Goal: Check status: Check status

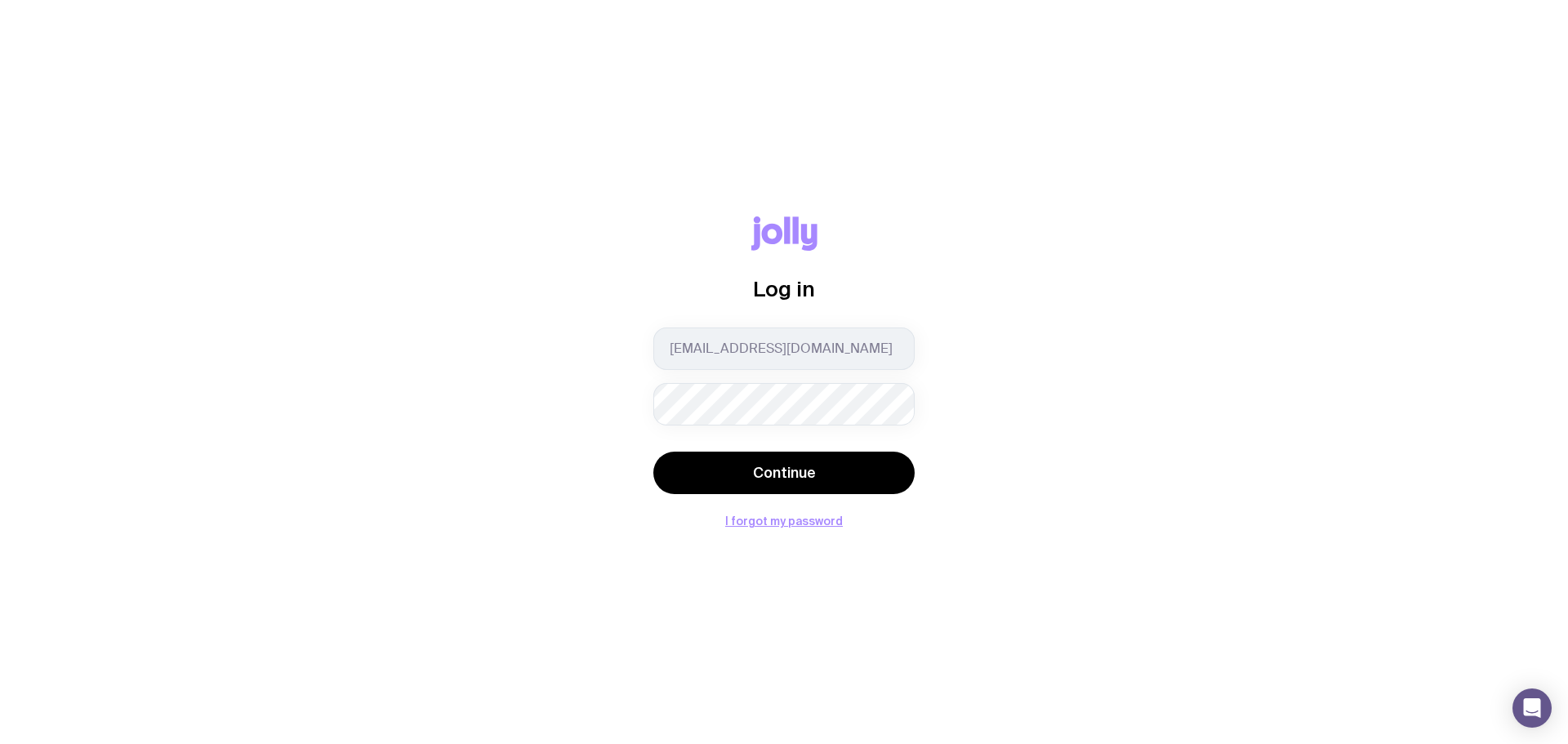
click at [654, 451] on button "Continue" at bounding box center [784, 472] width 261 height 42
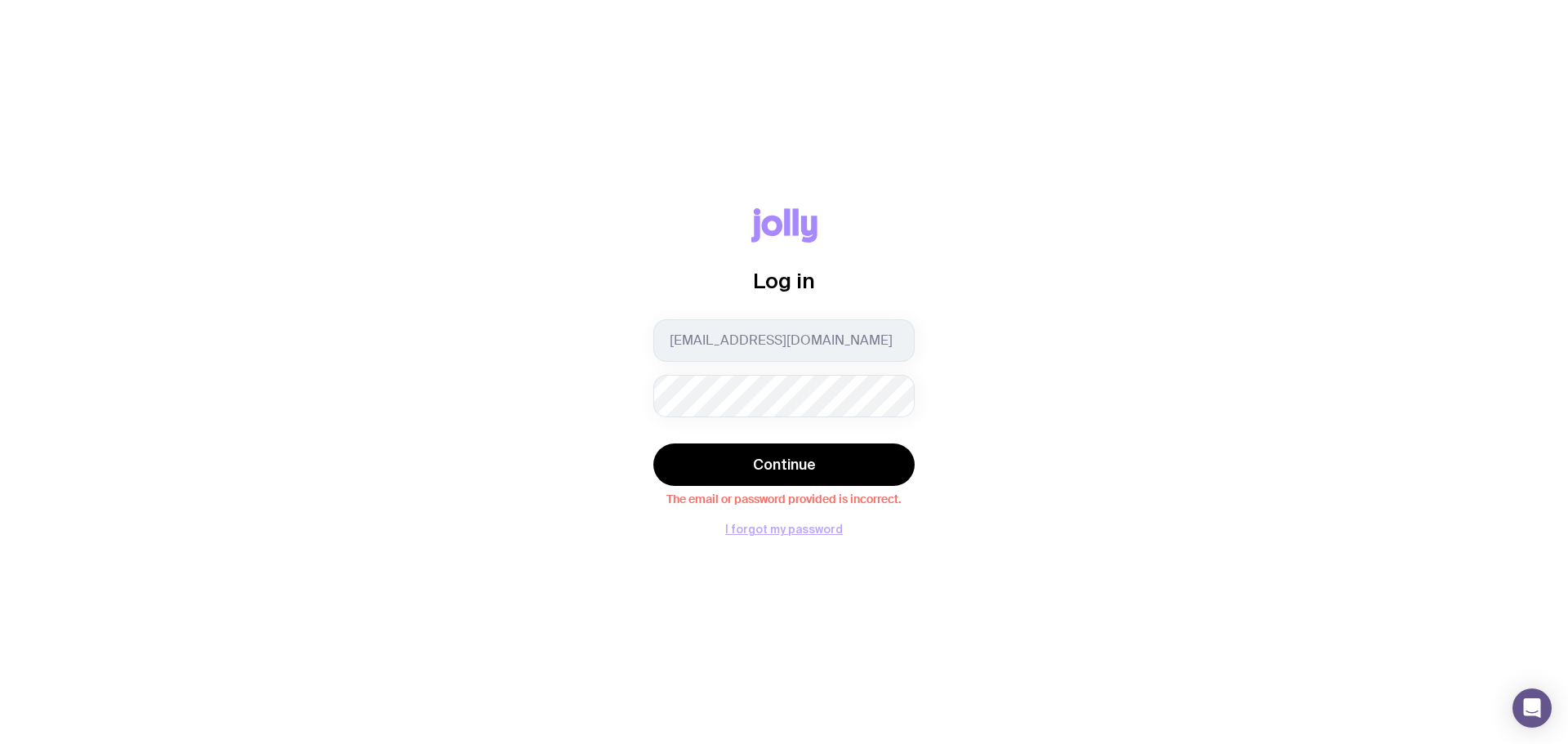
click at [835, 529] on button "I forgot my password" at bounding box center [784, 529] width 118 height 13
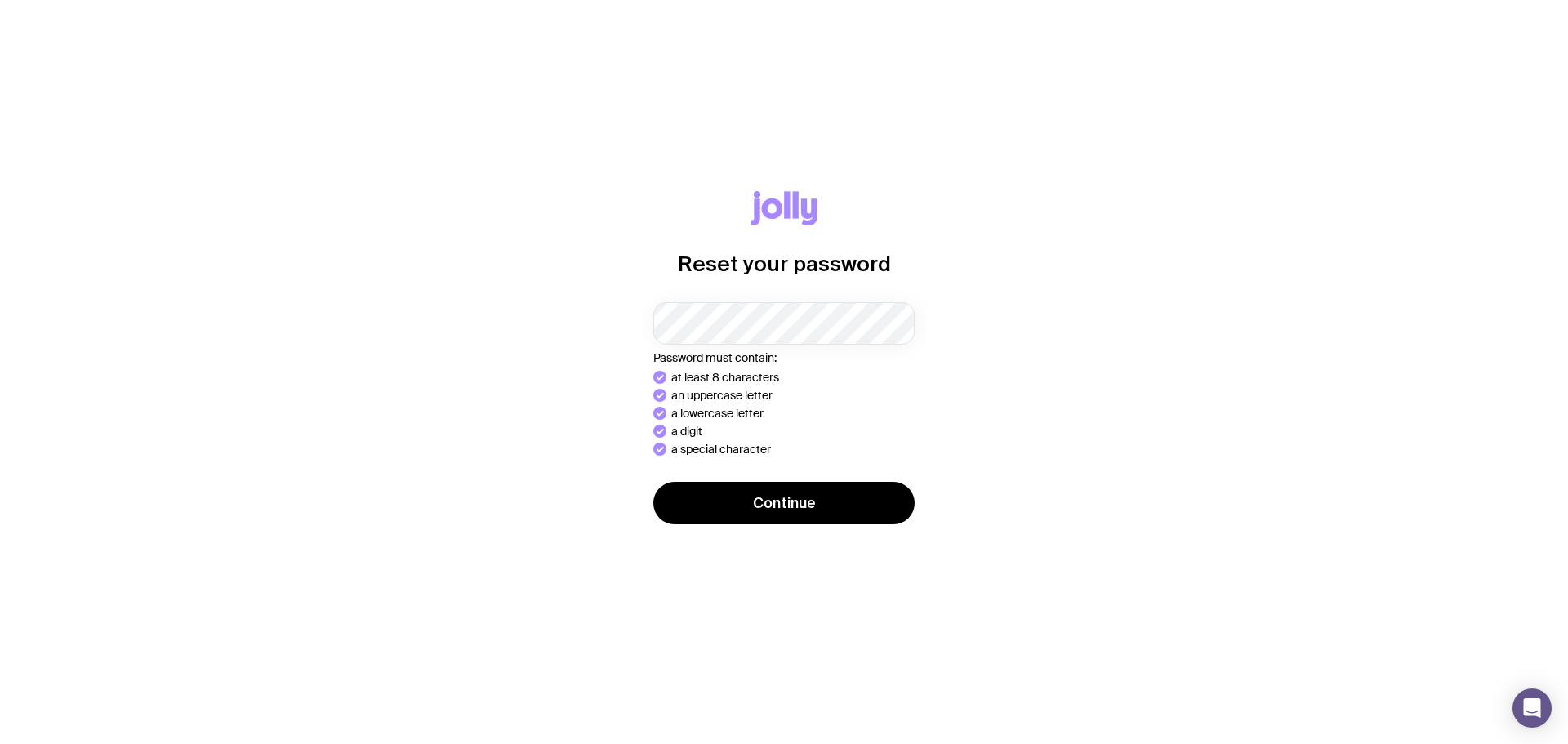
click at [654, 481] on button "Continue" at bounding box center [784, 502] width 261 height 42
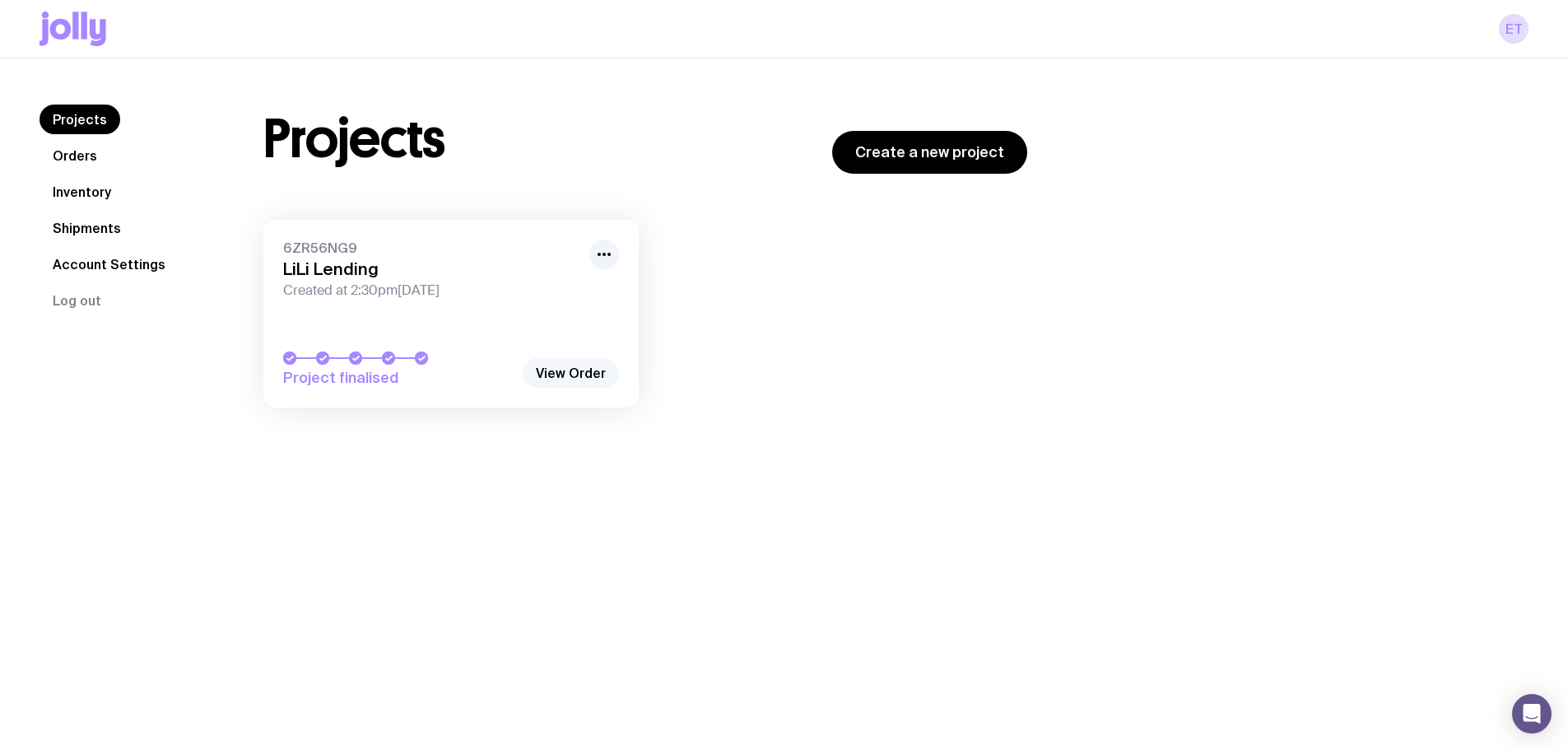
click at [576, 371] on link "View Order" at bounding box center [570, 372] width 96 height 30
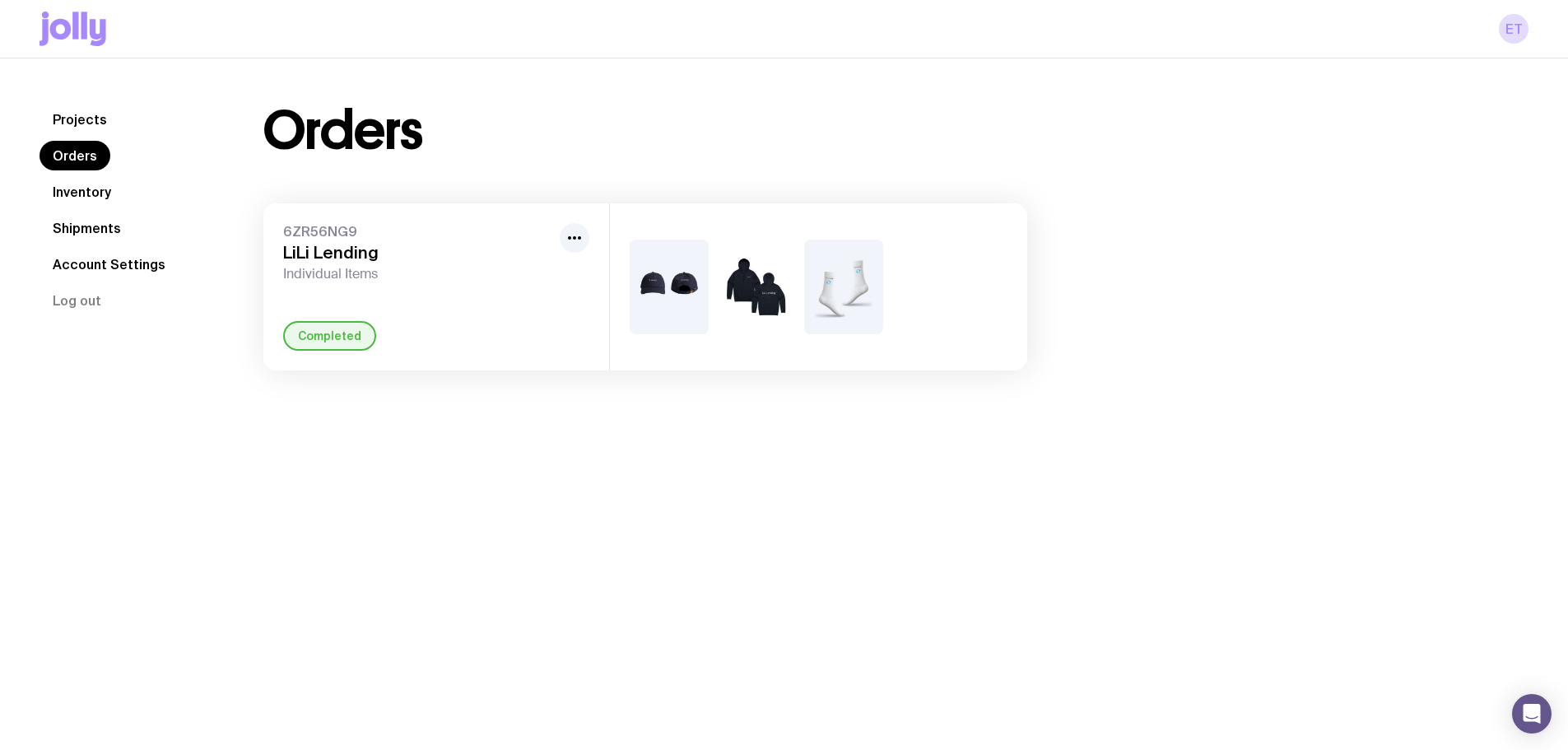
click at [387, 272] on span "Individual Items" at bounding box center [418, 273] width 270 height 16
click at [1416, 219] on div "Orders 6ZR56NG9 LiLi Lending Individual Items Completed" at bounding box center [876, 237] width 1305 height 266
click at [581, 242] on icon "button" at bounding box center [574, 238] width 20 height 20
click at [1285, 121] on div "Orders 6ZR56NG9 LiLi Lending Individual Items Completed" at bounding box center [876, 237] width 1305 height 266
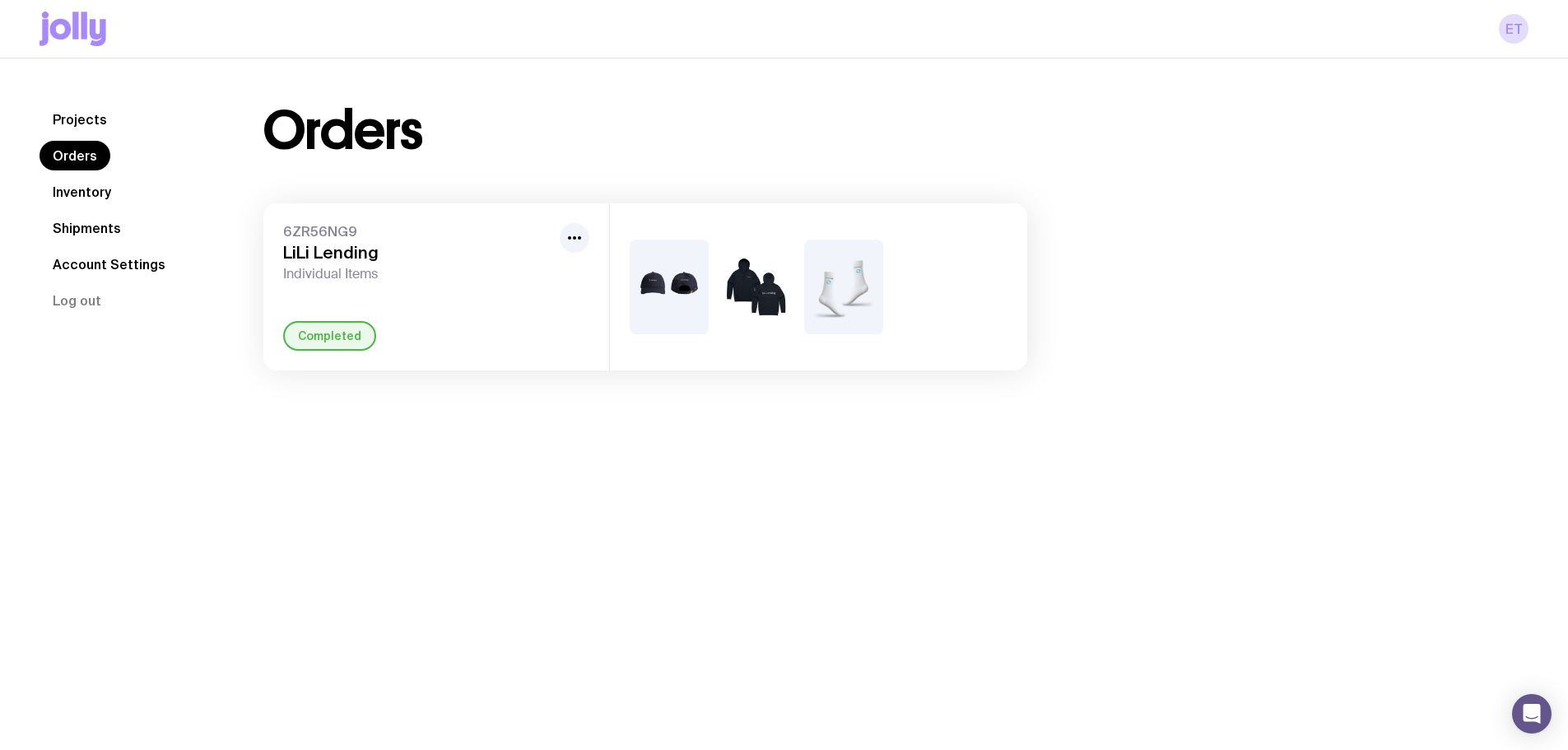
click at [76, 230] on link "Shipments" at bounding box center [87, 228] width 95 height 30
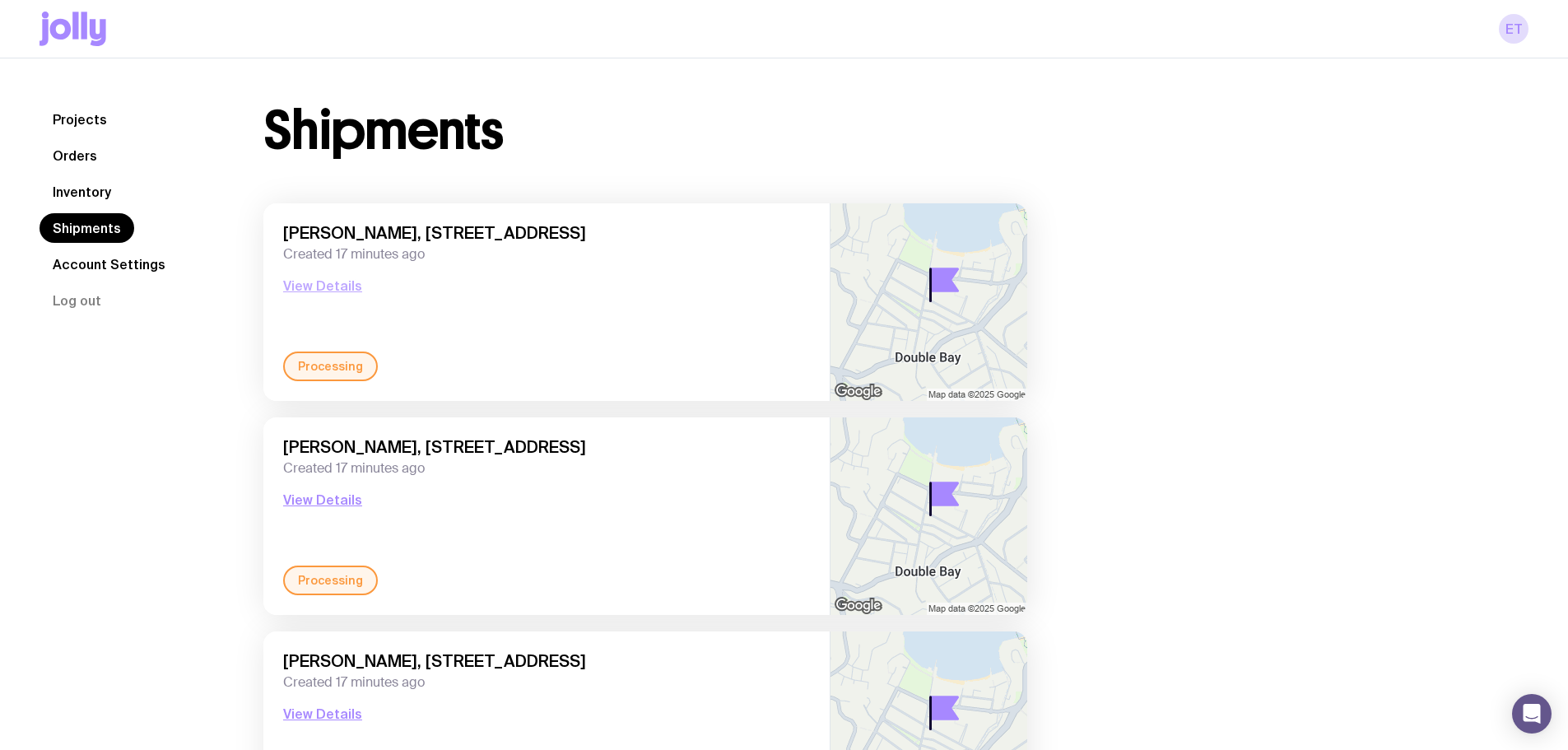
click at [327, 282] on button "View Details" at bounding box center [322, 286] width 79 height 20
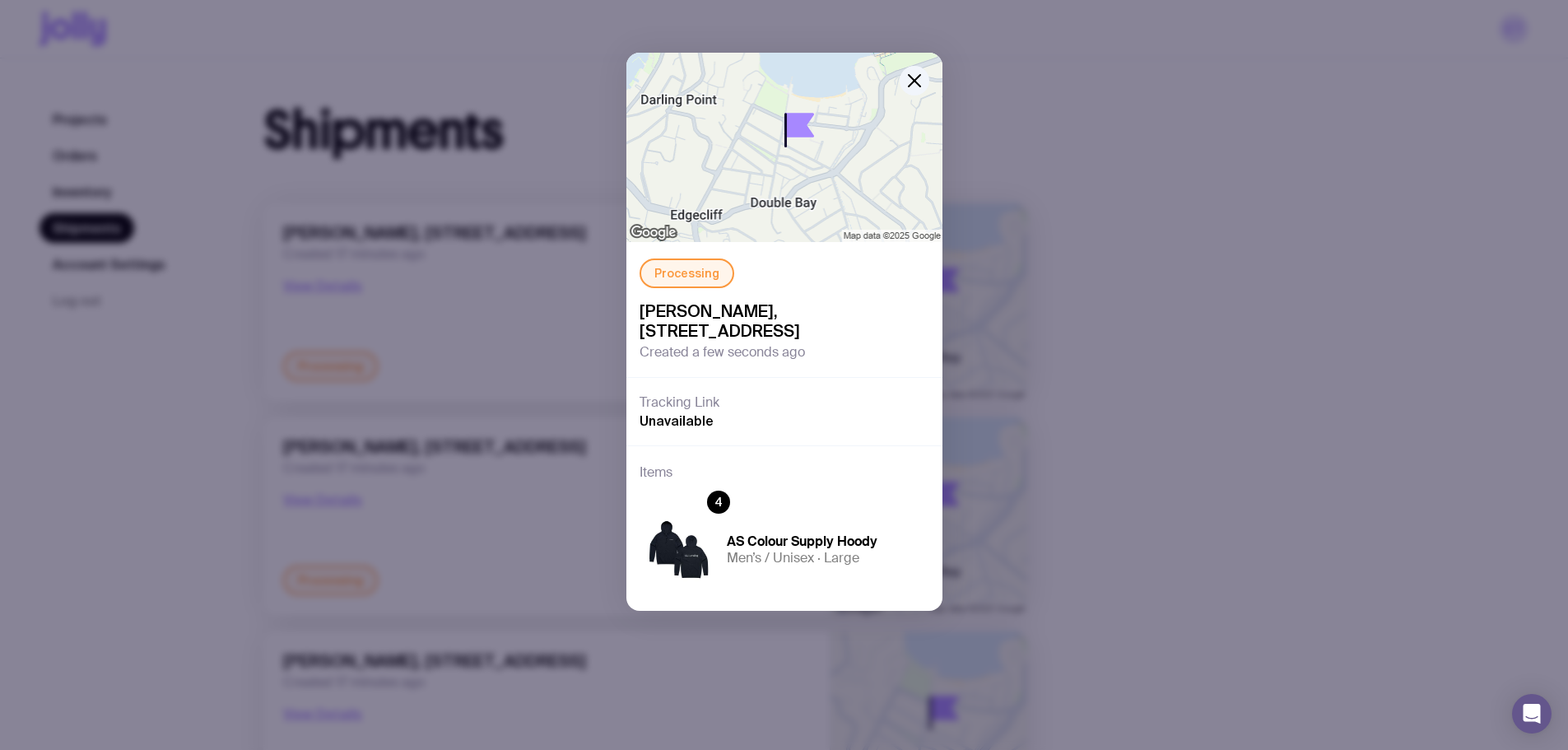
drag, startPoint x: 721, startPoint y: 520, endPoint x: 722, endPoint y: 511, distance: 9.1
click at [721, 514] on div "4" at bounding box center [718, 502] width 23 height 23
click at [915, 85] on icon "button" at bounding box center [914, 81] width 20 height 20
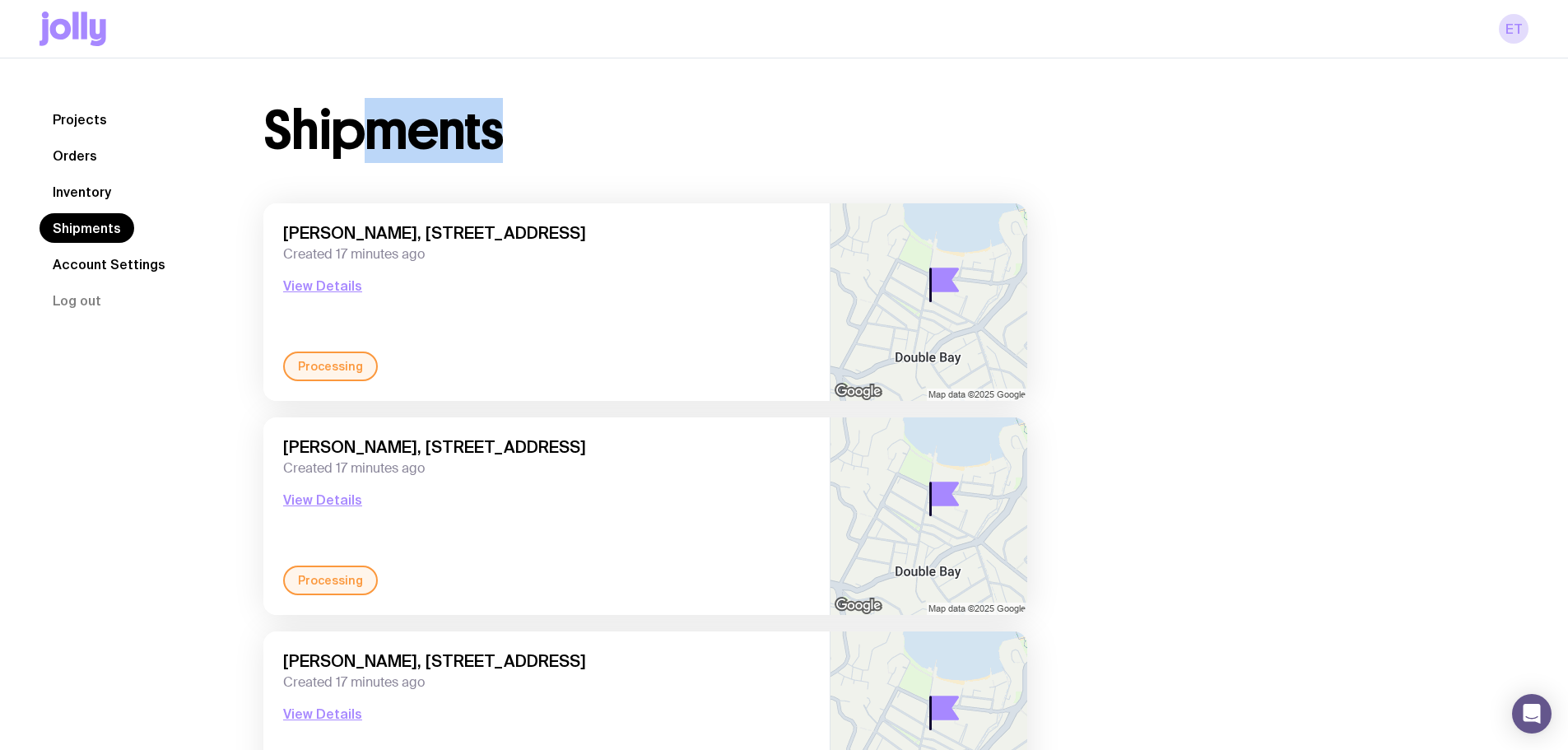
drag, startPoint x: 631, startPoint y: 144, endPoint x: 361, endPoint y: 122, distance: 270.9
click at [361, 122] on div "Shipments" at bounding box center [645, 130] width 764 height 53
click at [359, 122] on h1 "Shipments" at bounding box center [383, 130] width 240 height 53
drag, startPoint x: 359, startPoint y: 122, endPoint x: 638, endPoint y: 151, distance: 280.5
click at [638, 151] on div "Shipments" at bounding box center [645, 130] width 764 height 53
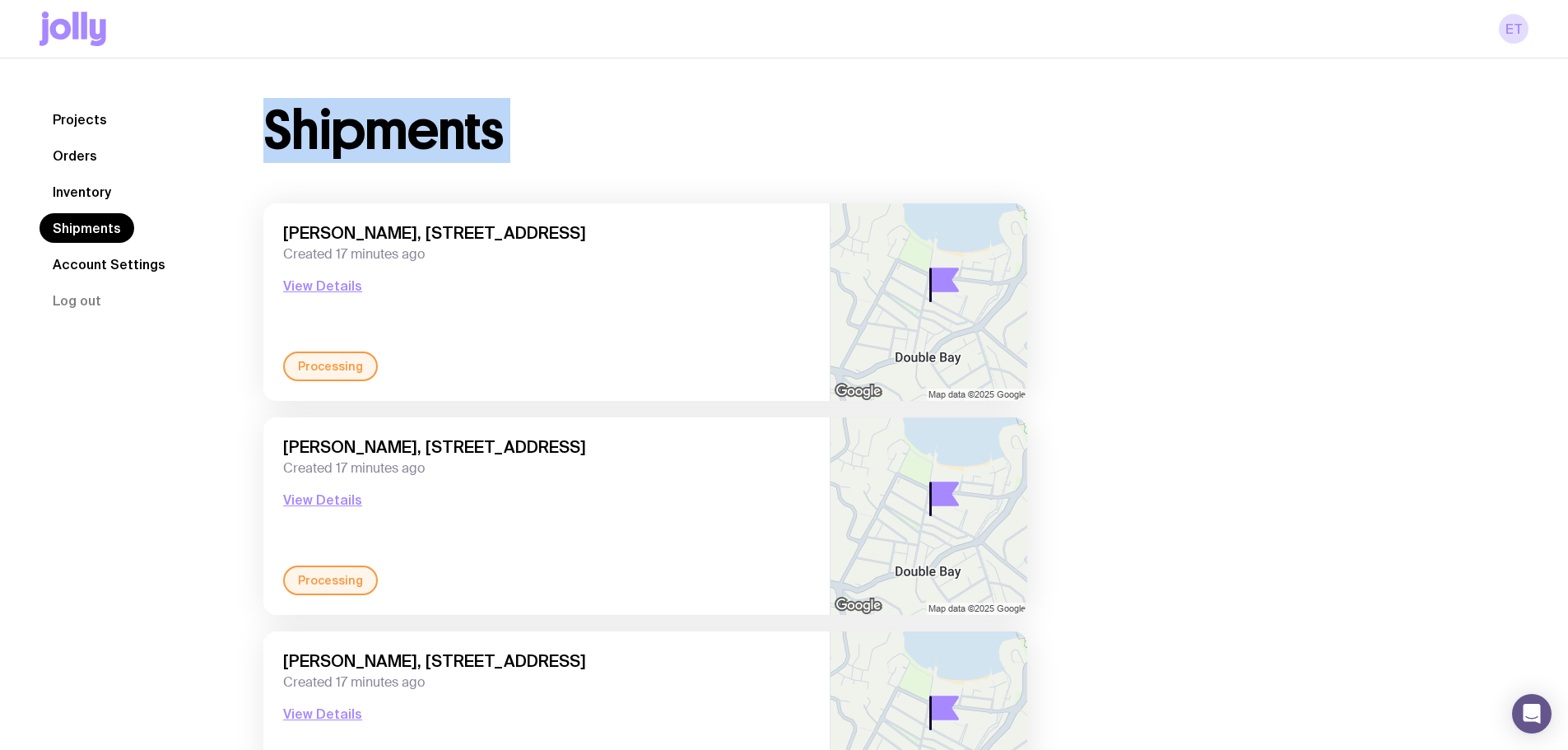
click at [675, 122] on div "Shipments" at bounding box center [645, 130] width 764 height 53
